Goal: Use online tool/utility: Utilize a website feature to perform a specific function

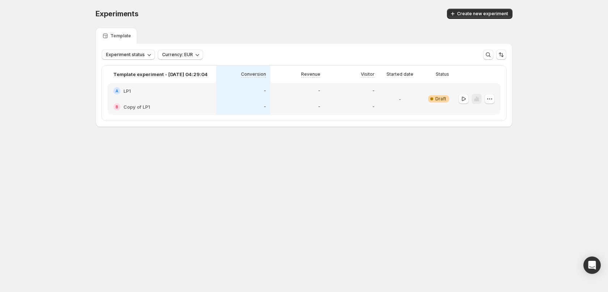
click at [469, 102] on div at bounding box center [477, 99] width 36 height 10
click at [463, 100] on icon "button" at bounding box center [464, 98] width 4 height 4
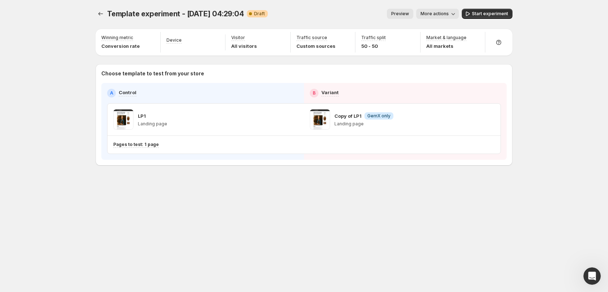
click at [462, 100] on div "A Control B Variant LP1 Landing page Copy of LP1 Info GemX only Landing page Pa…" at bounding box center [304, 121] width 394 height 65
click at [388, 130] on div "Copy of LP1 Info GemX only Landing page" at bounding box center [402, 120] width 197 height 32
click at [502, 18] on button "Start experiment" at bounding box center [487, 14] width 51 height 10
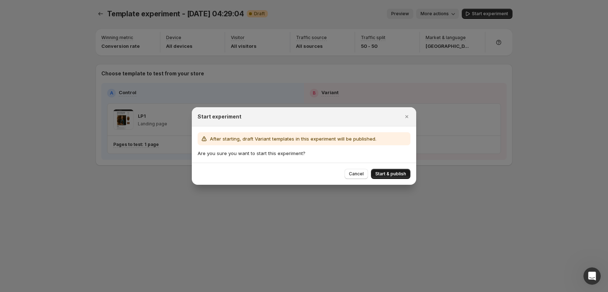
click at [385, 172] on span "Start & publish" at bounding box center [390, 174] width 31 height 6
